Goal: Task Accomplishment & Management: Manage account settings

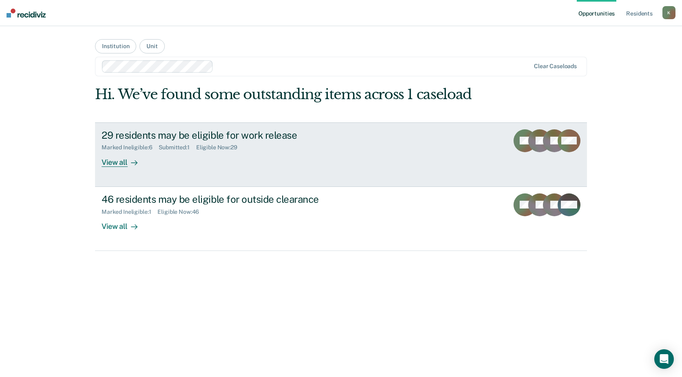
click at [238, 136] on div "29 residents may be eligible for work release" at bounding box center [244, 135] width 286 height 12
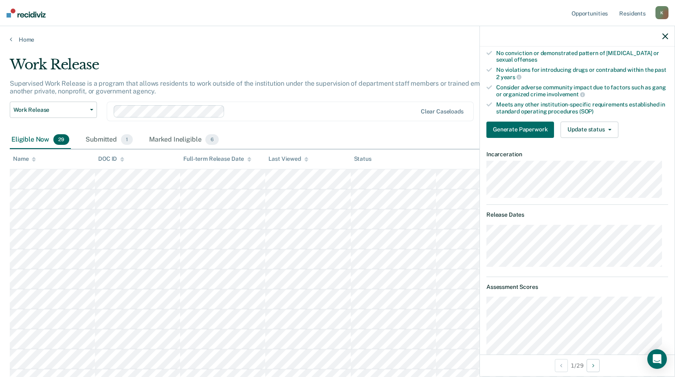
scroll to position [71, 0]
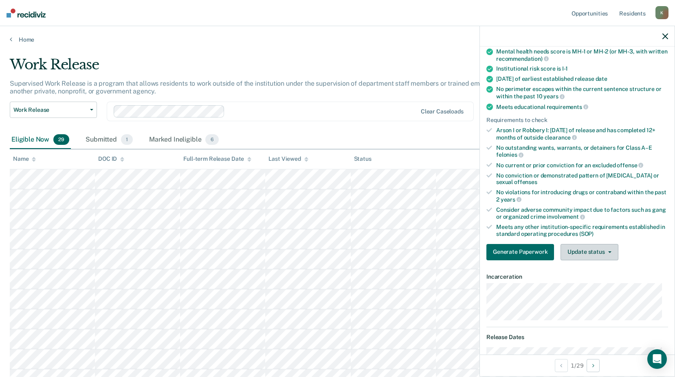
click at [587, 249] on button "Update status" at bounding box center [589, 252] width 57 height 16
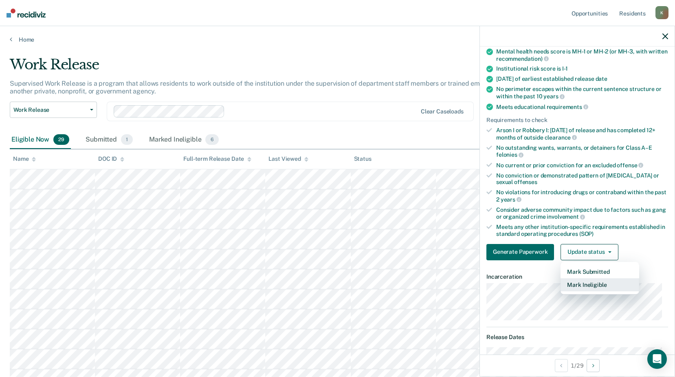
click at [579, 282] on button "Mark Ineligible" at bounding box center [600, 284] width 79 height 13
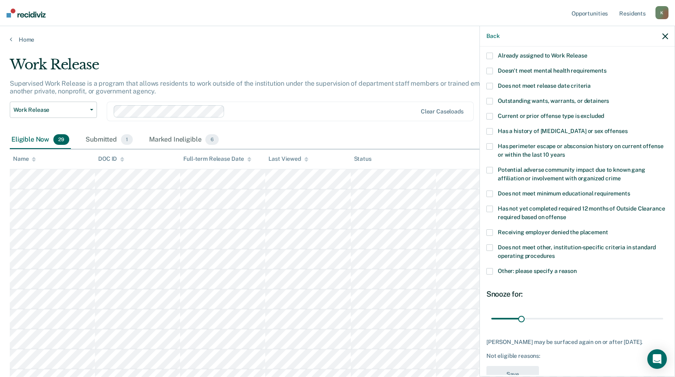
click at [490, 273] on span at bounding box center [490, 271] width 7 height 7
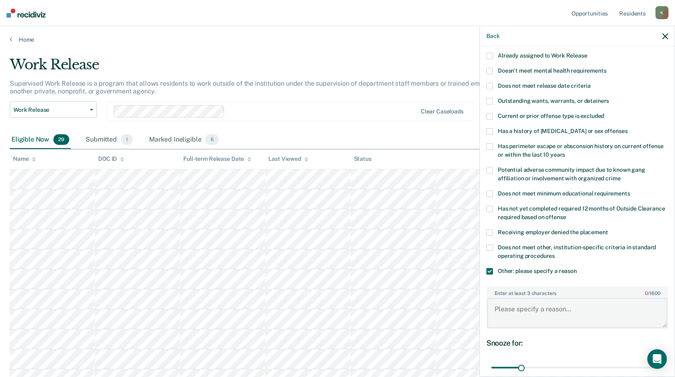
click at [509, 307] on textarea "Enter at least 3 characters 0 / 1600" at bounding box center [577, 313] width 180 height 30
